Goal: Go to known website: Access a specific website the user already knows

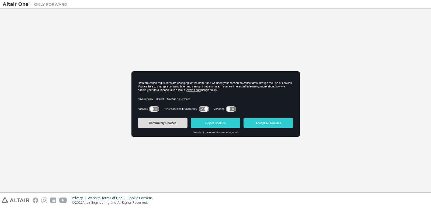
click at [174, 122] on button "Confirm my Choices" at bounding box center [163, 123] width 50 height 10
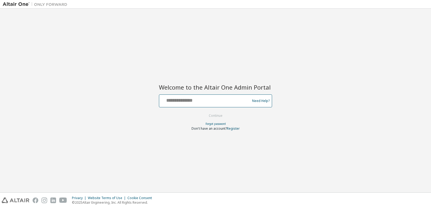
click at [165, 100] on input "text" at bounding box center [205, 100] width 88 height 8
type input "*"
type input "**********"
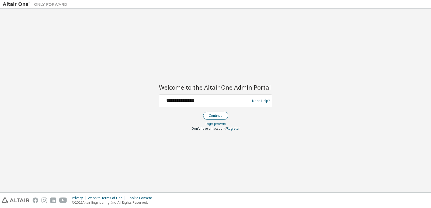
click at [219, 114] on button "Continue" at bounding box center [215, 116] width 25 height 8
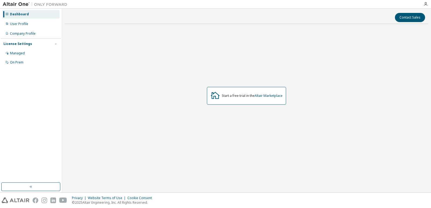
click at [326, 52] on div "Start a free trial in the Altair Marketplace" at bounding box center [246, 95] width 363 height 135
click at [425, 3] on icon "button" at bounding box center [425, 4] width 4 height 4
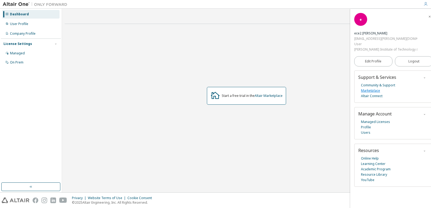
click at [370, 91] on link "Marketplace" at bounding box center [370, 90] width 19 height 5
